Goal: Find specific page/section: Find specific page/section

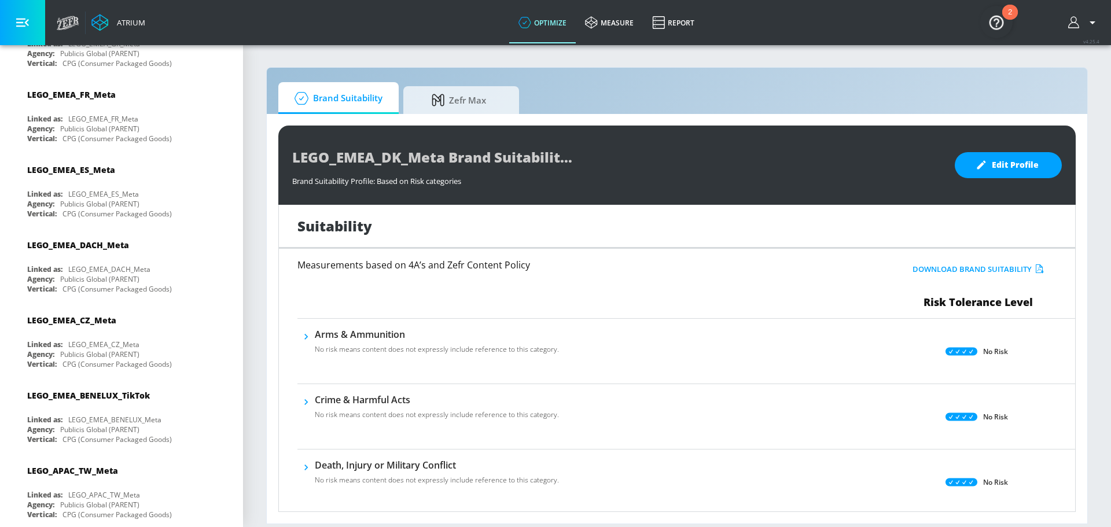
scroll to position [1448, 0]
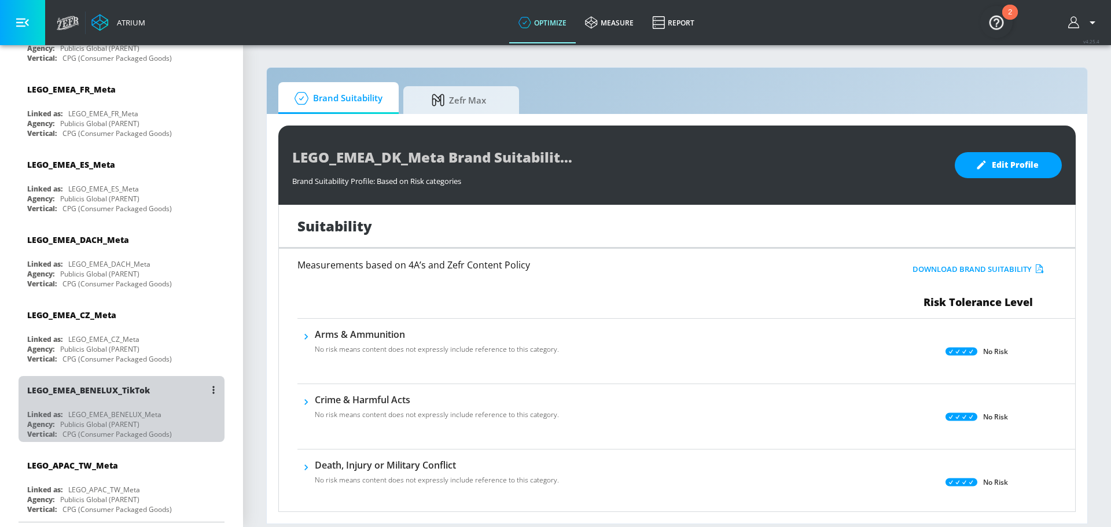
click at [158, 394] on div "LEGO_EMEA_BENELUX_TikTok" at bounding box center [124, 390] width 194 height 28
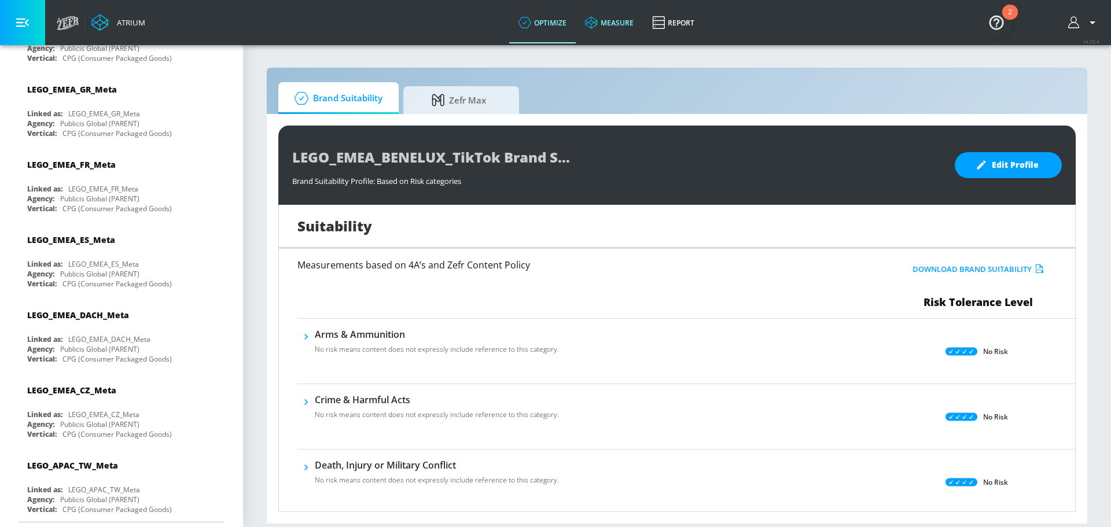
click at [592, 24] on icon at bounding box center [591, 22] width 13 height 13
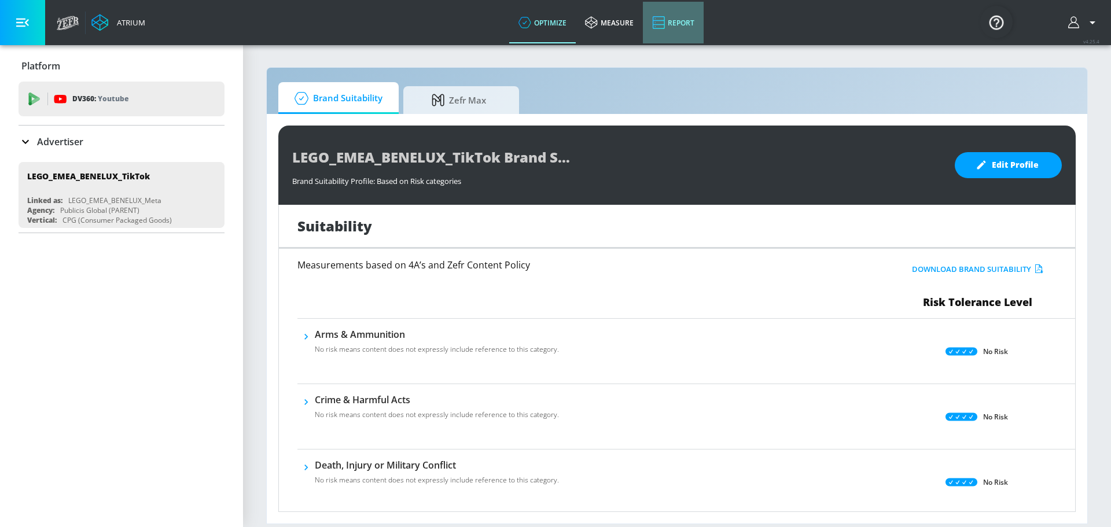
click at [673, 19] on link "Report" at bounding box center [673, 23] width 61 height 42
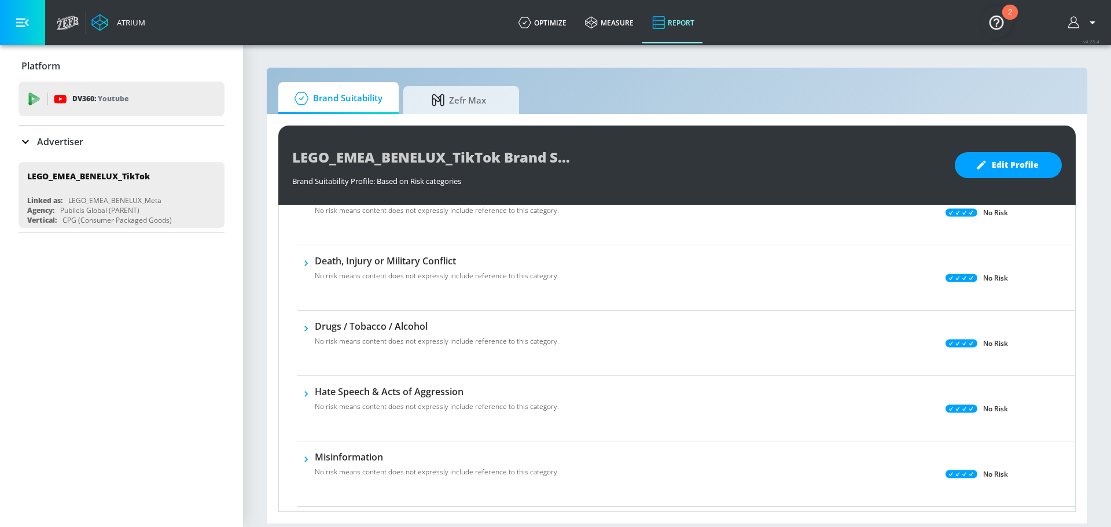
scroll to position [405, 0]
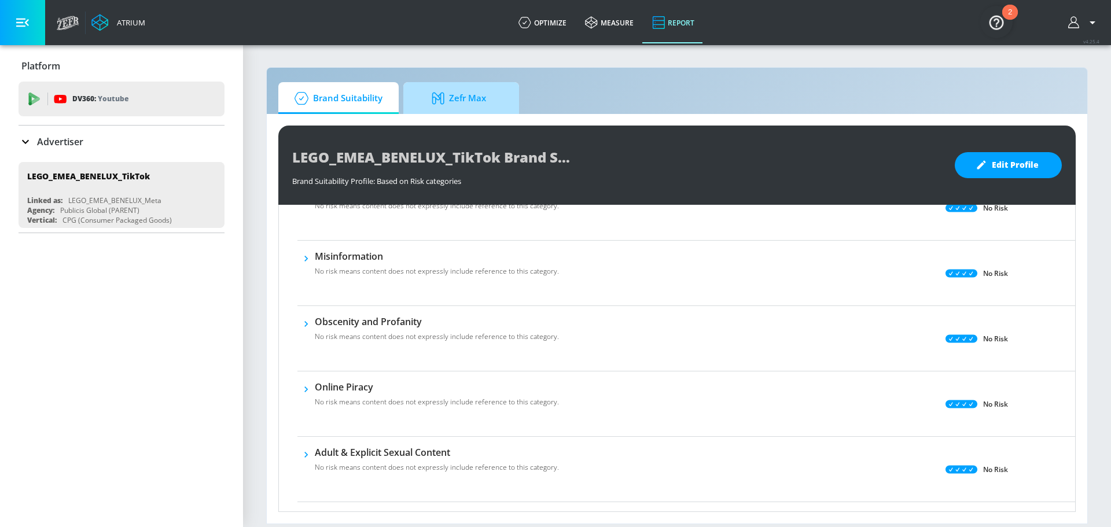
click at [459, 92] on span "Zefr Max" at bounding box center [459, 98] width 88 height 28
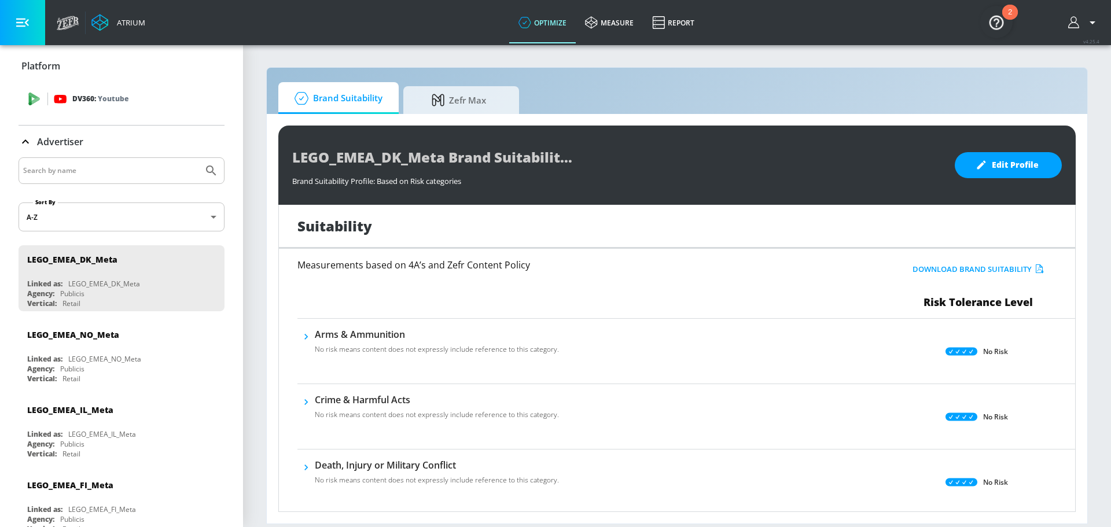
click at [78, 97] on p "DV360: Youtube" at bounding box center [100, 99] width 56 height 13
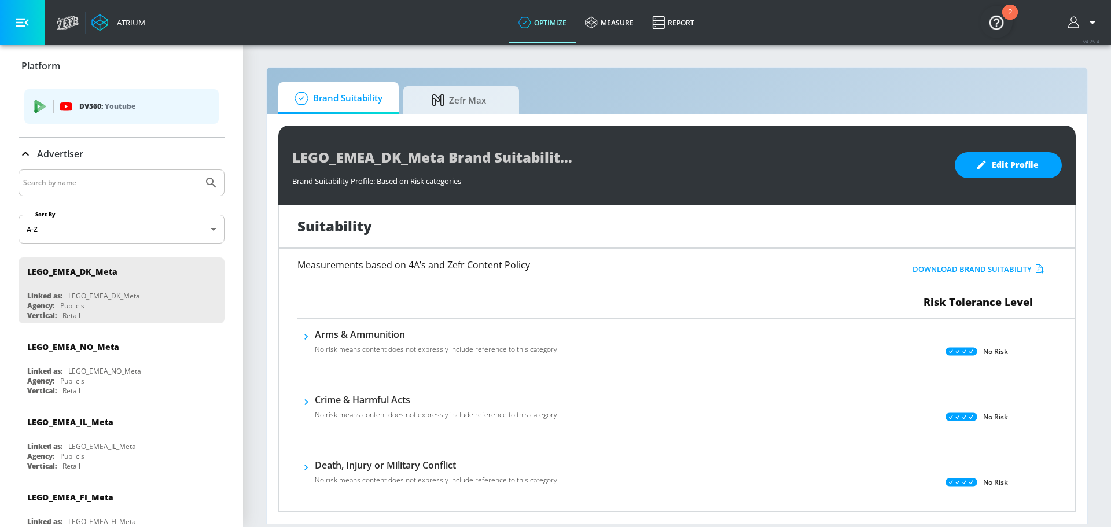
click at [55, 117] on div "DV360: Youtube" at bounding box center [121, 106] width 194 height 35
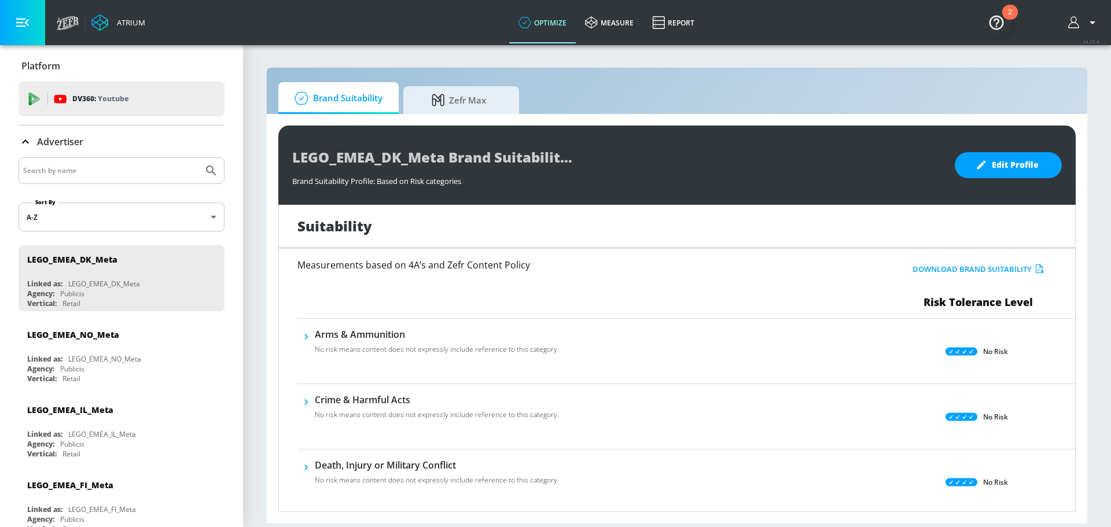
click at [54, 114] on div "DV360: Youtube" at bounding box center [122, 99] width 206 height 35
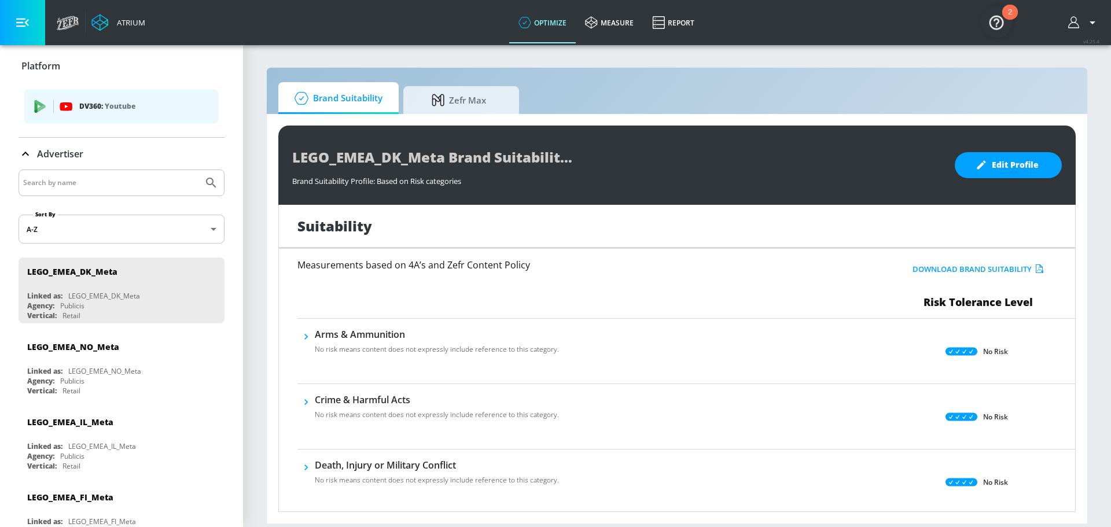
click at [76, 178] on input "Search by name" at bounding box center [110, 182] width 175 height 15
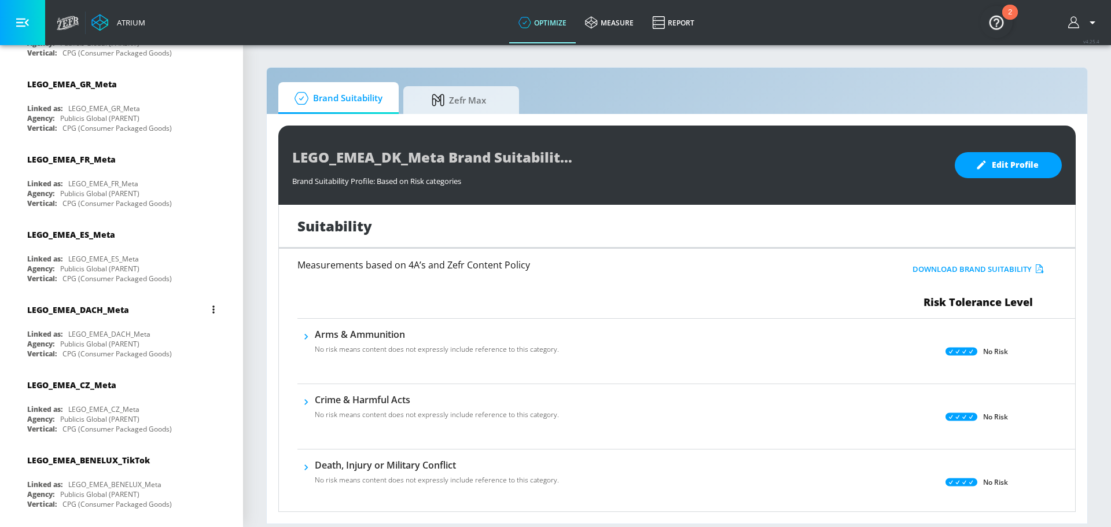
scroll to position [1461, 0]
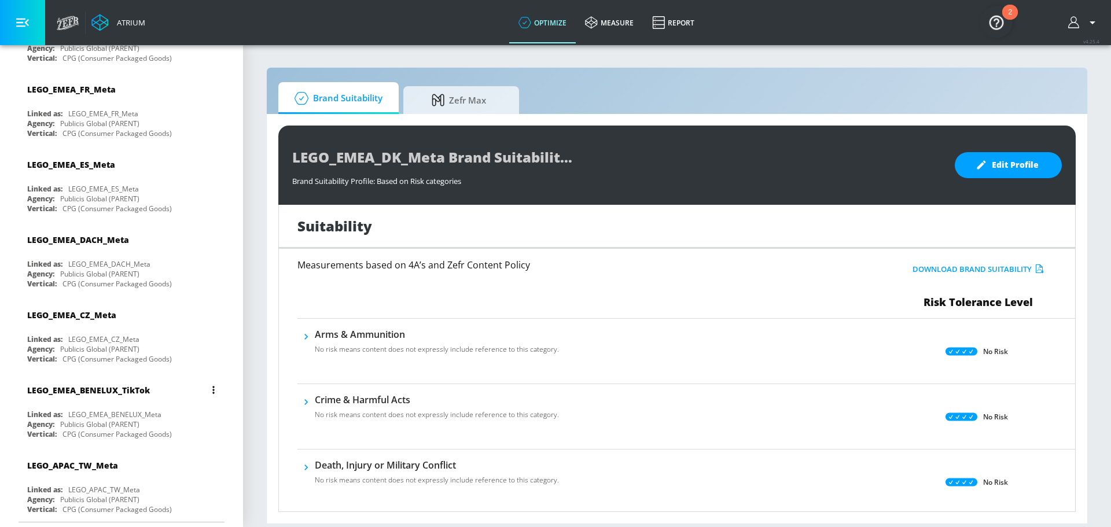
click at [124, 406] on div "LEGO_EMEA_BENELUX_TikTok Linked as: LEGO_EMEA_BENELUX_Meta Agency: Publicis Glo…" at bounding box center [122, 409] width 206 height 66
click at [670, 21] on link "Report" at bounding box center [673, 23] width 61 height 42
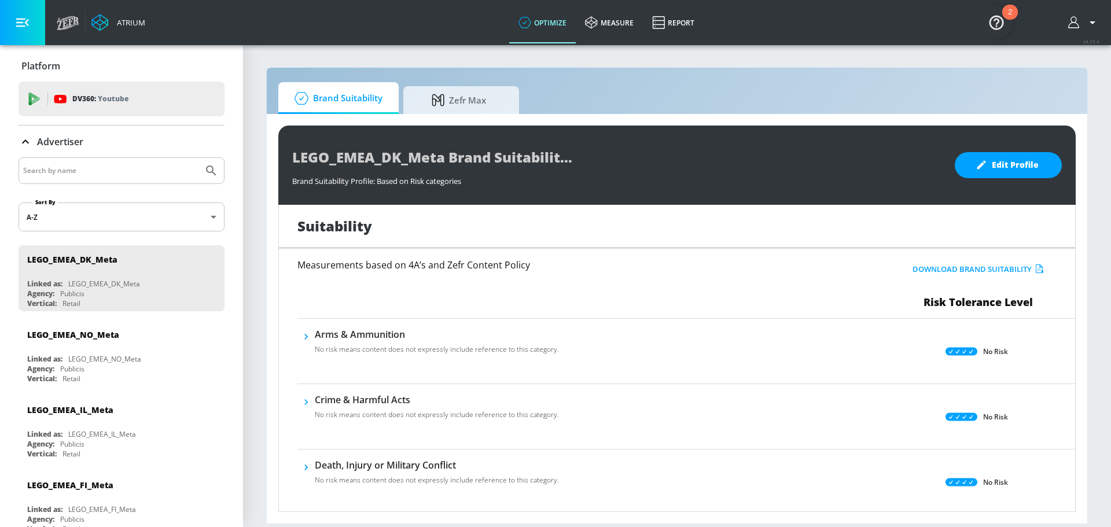
click at [1077, 29] on button "button" at bounding box center [1083, 23] width 31 height 14
click at [889, 31] on div at bounding box center [555, 263] width 1111 height 527
click at [19, 20] on icon "button" at bounding box center [22, 23] width 13 height 9
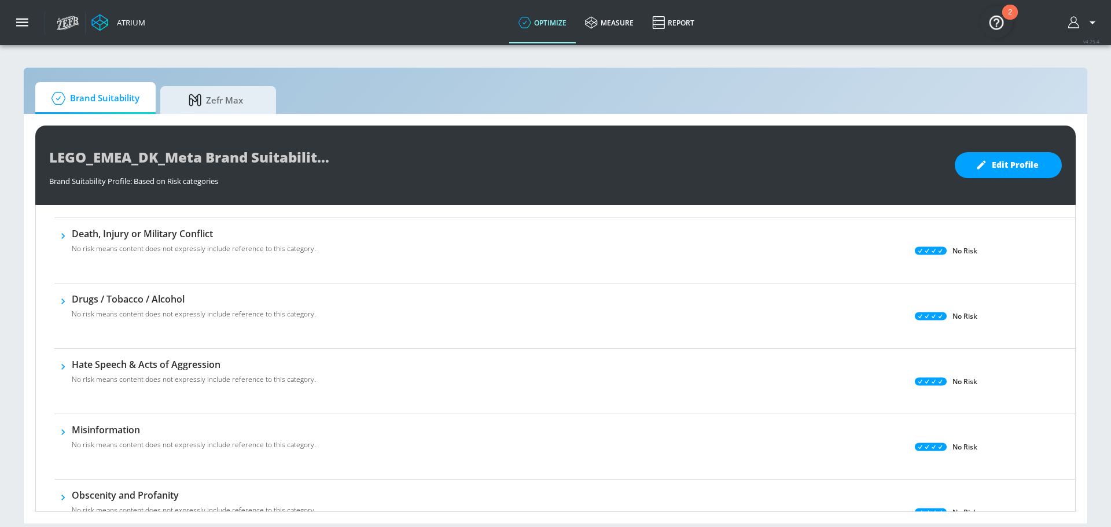
scroll to position [463, 0]
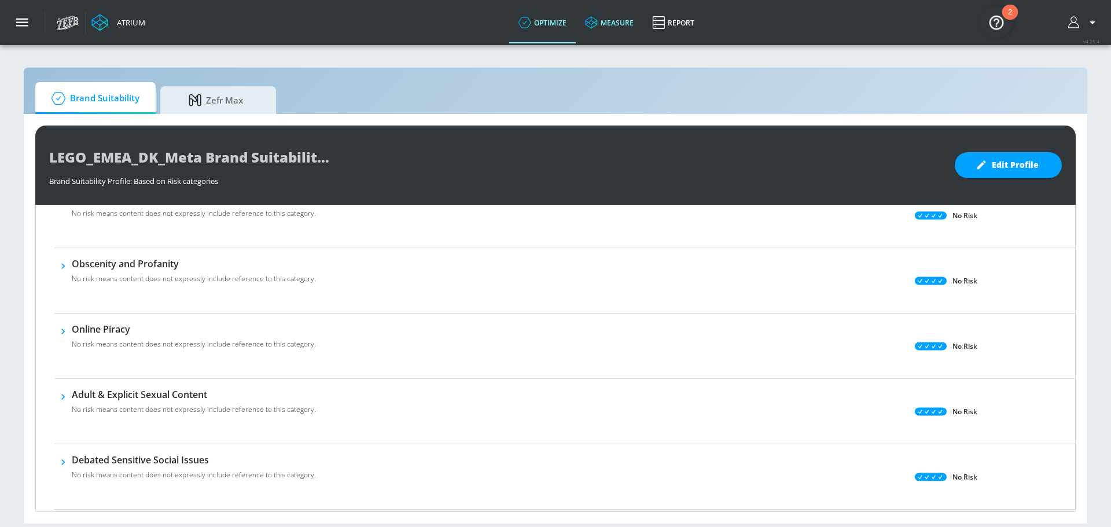
click at [632, 20] on link "measure" at bounding box center [609, 23] width 67 height 42
